Goal: Information Seeking & Learning: Learn about a topic

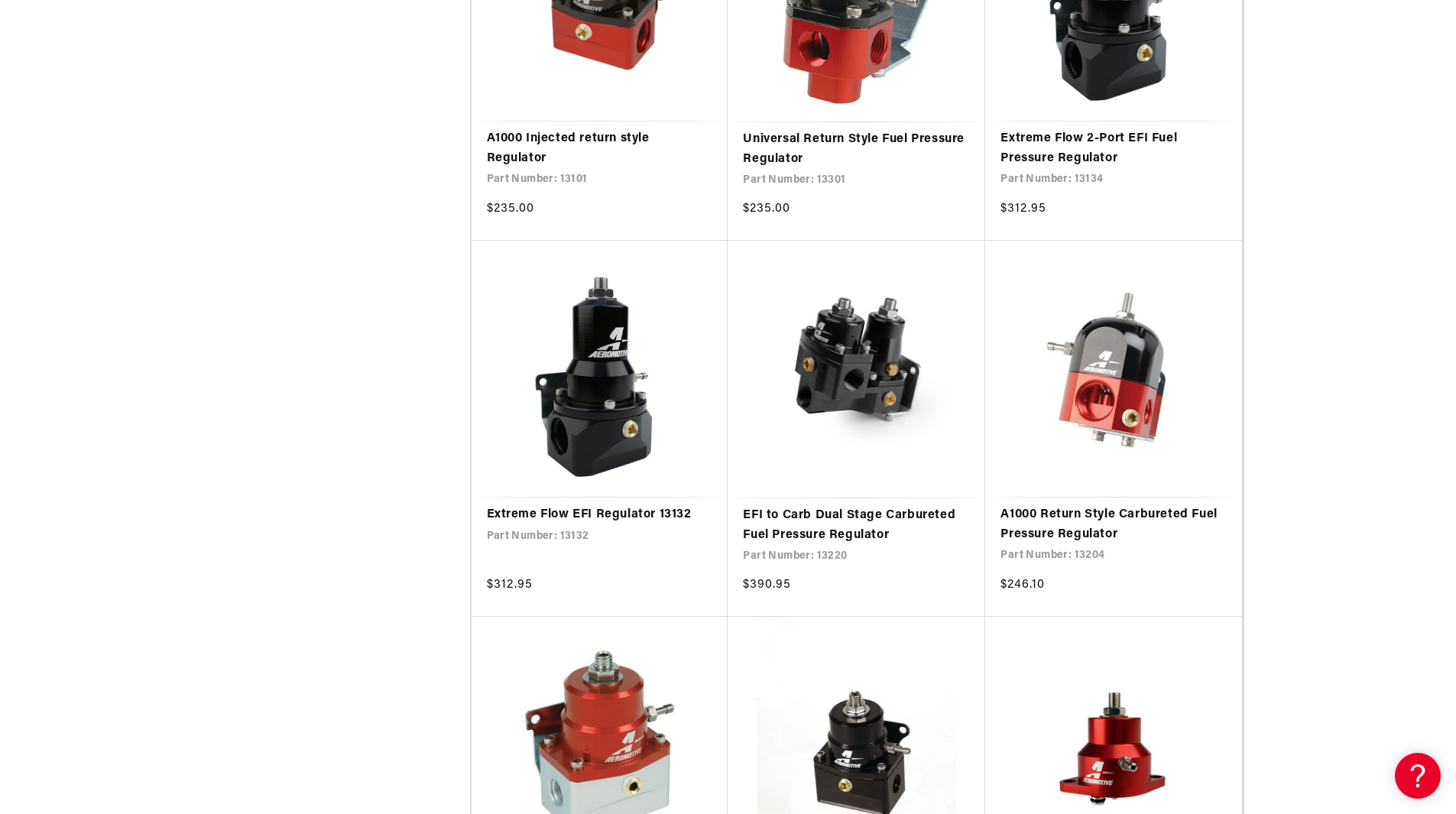
scroll to position [993, 0]
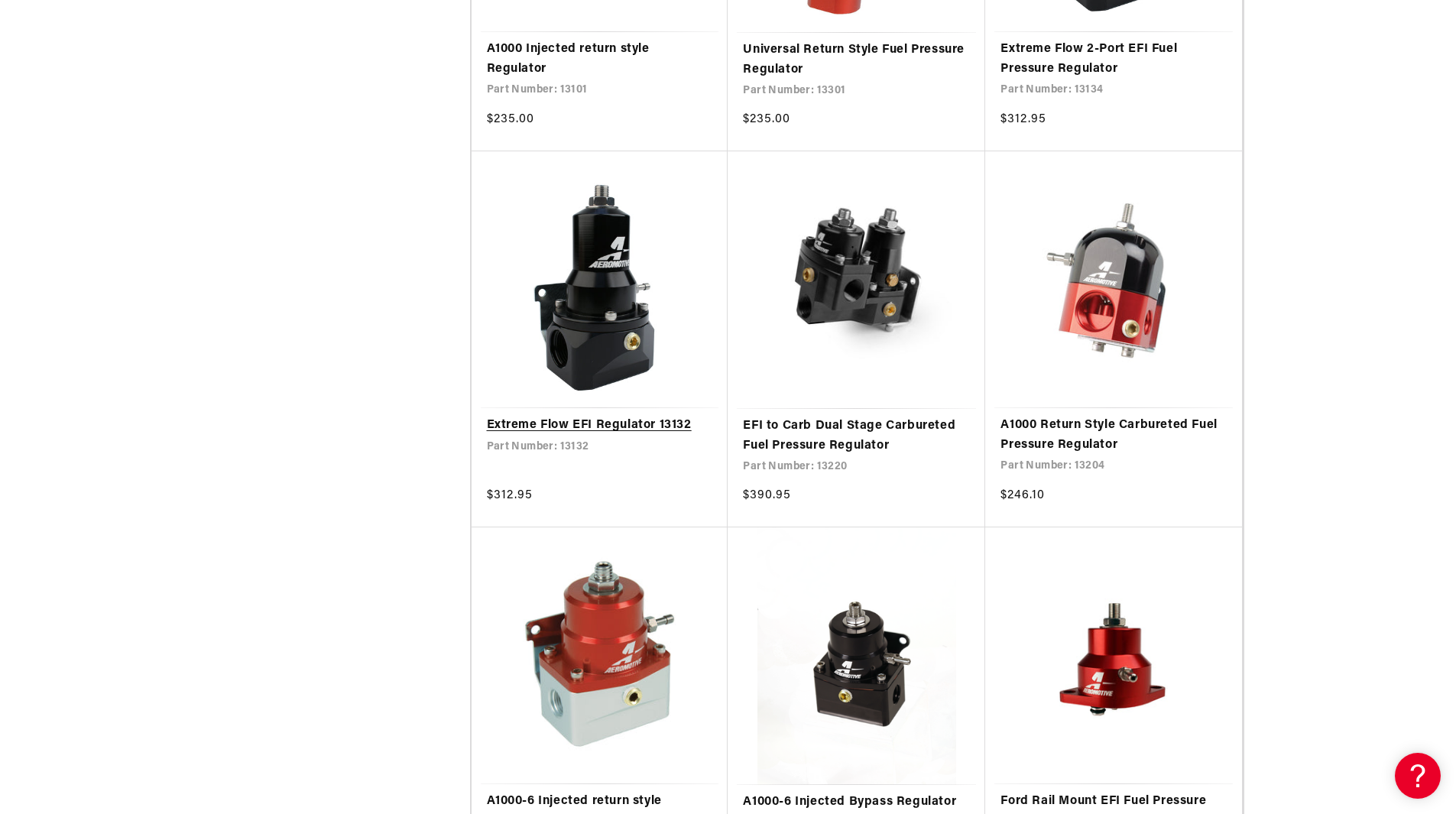
click at [668, 428] on link "Extreme Flow EFI Regulator 13132" at bounding box center [600, 425] width 226 height 19
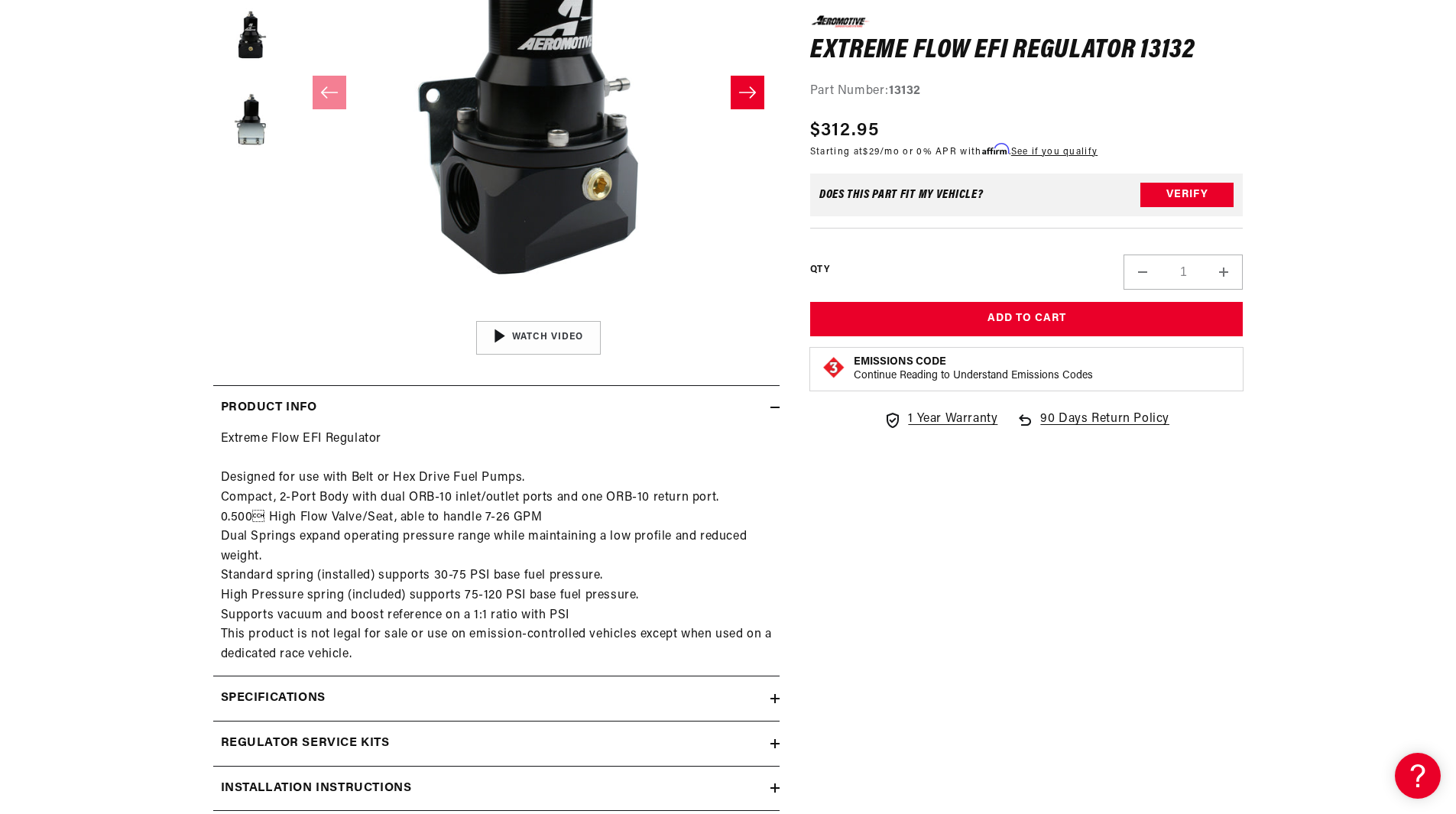
scroll to position [459, 0]
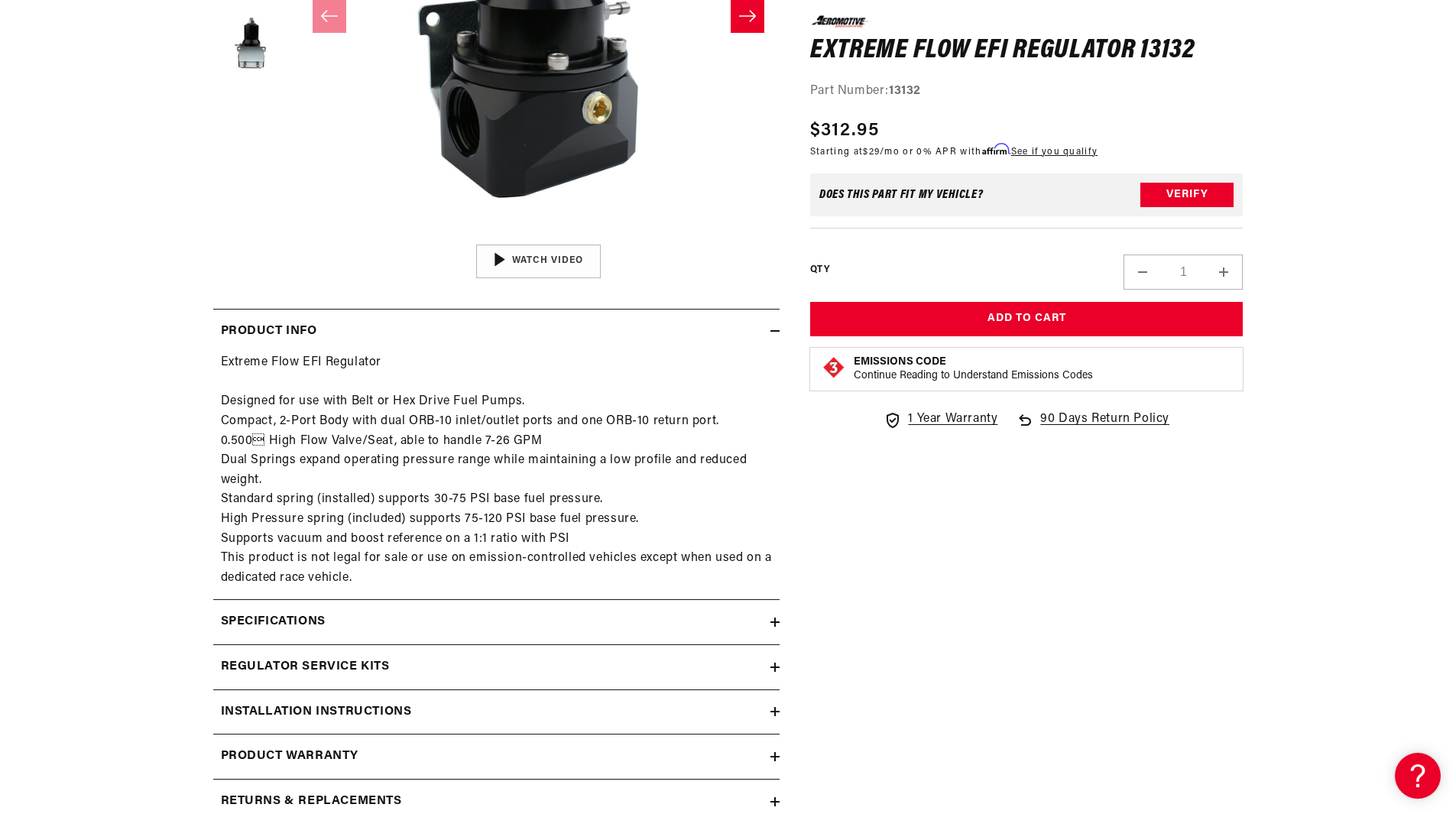
click at [559, 637] on summary "Specifications" at bounding box center [497, 622] width 566 height 45
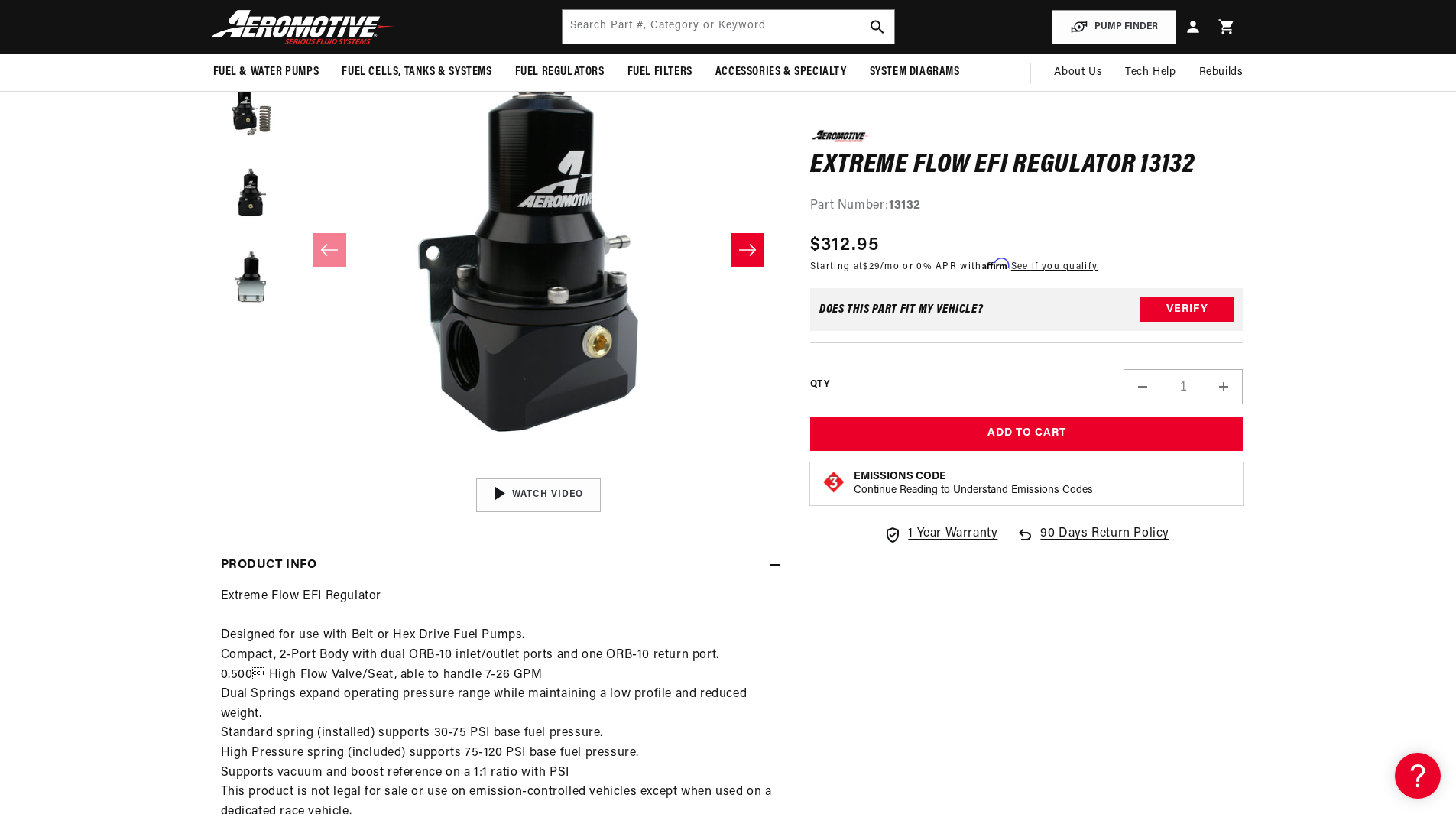
scroll to position [0, 0]
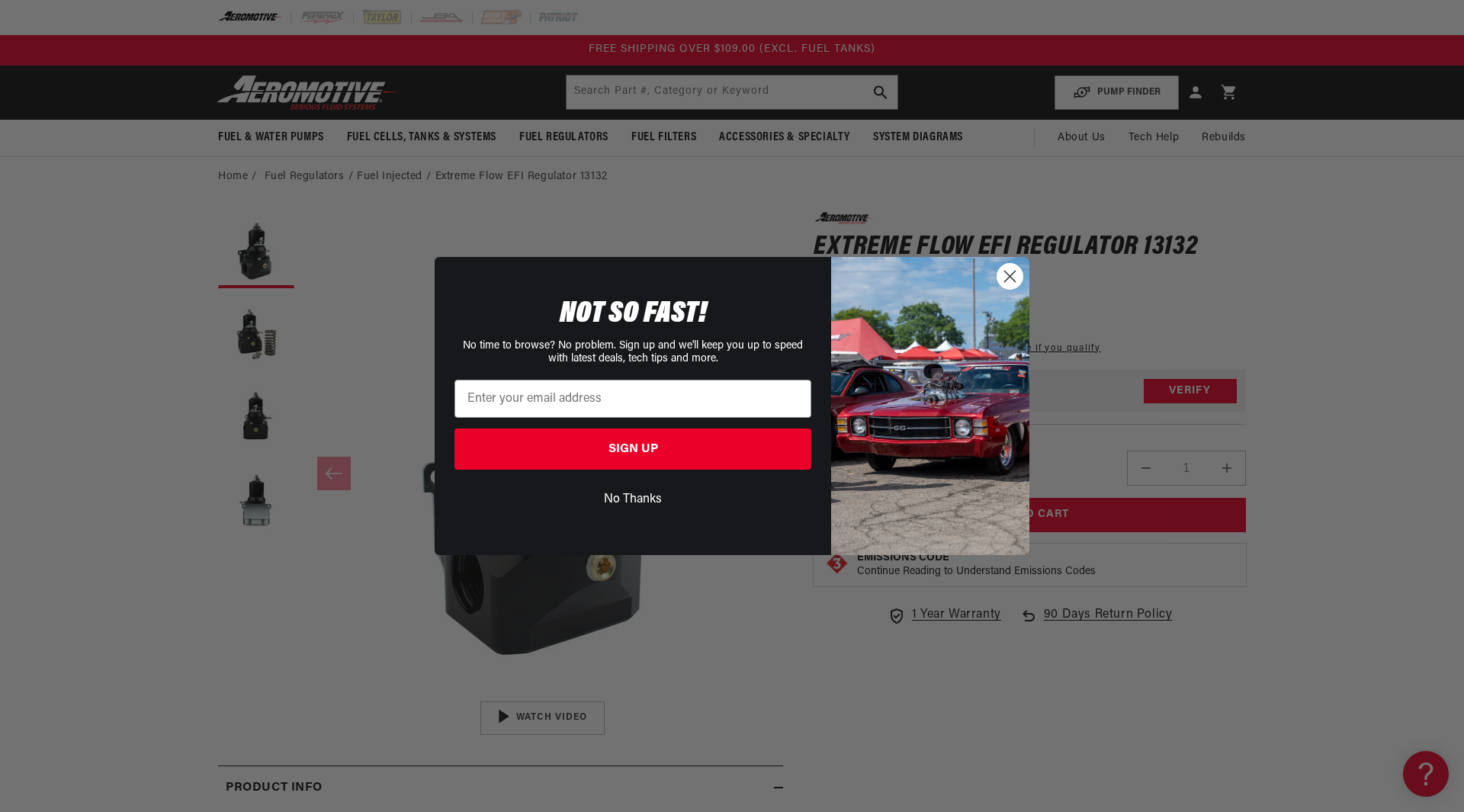
click at [1004, 275] on circle "Close dialog" at bounding box center [1010, 276] width 25 height 25
